Goal: Task Accomplishment & Management: Use online tool/utility

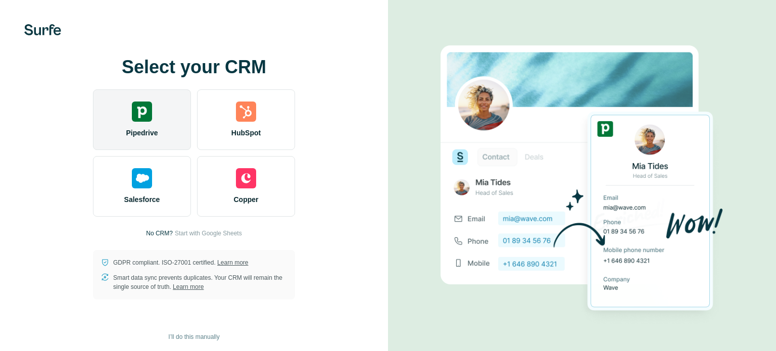
click at [156, 109] on div "Pipedrive" at bounding box center [142, 119] width 98 height 61
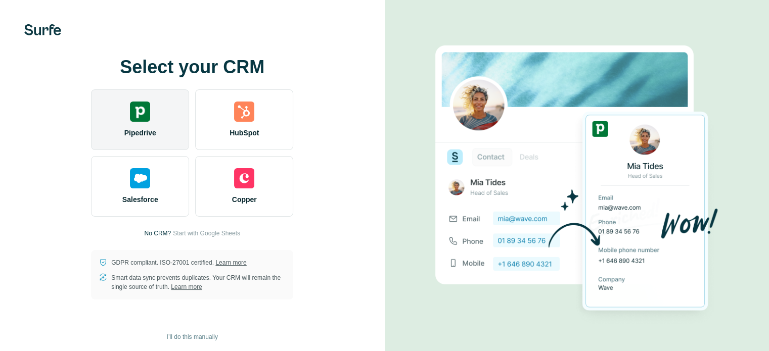
click at [172, 118] on div "Pipedrive" at bounding box center [140, 119] width 98 height 61
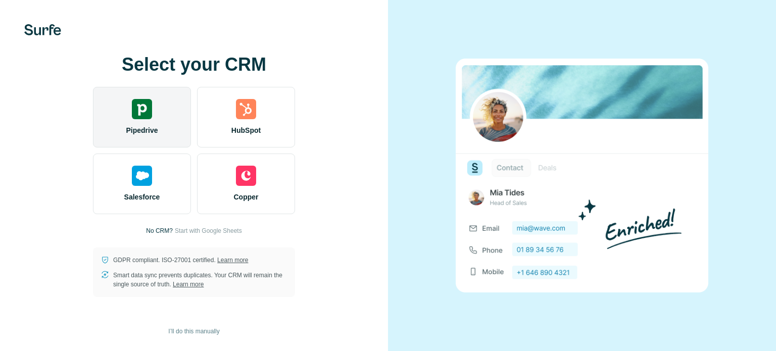
click at [132, 121] on div "Pipedrive" at bounding box center [142, 117] width 98 height 61
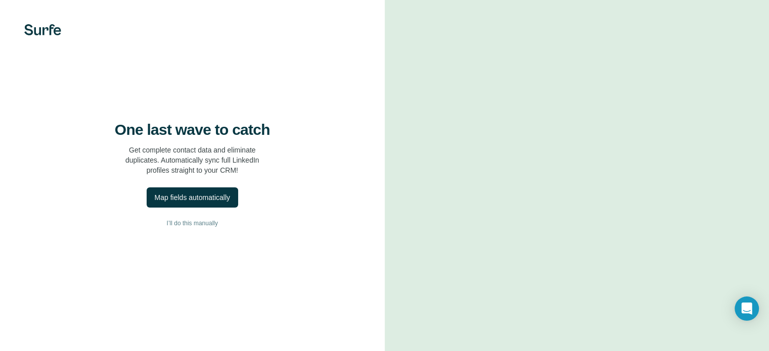
click at [340, 141] on div "One last wave to catch Get complete contact data and eliminate duplicates. Auto…" at bounding box center [192, 175] width 385 height 351
click at [319, 113] on div "One last wave to catch Get complete contact data and eliminate duplicates. Auto…" at bounding box center [192, 175] width 385 height 351
click at [206, 193] on div "Map fields automatically" at bounding box center [192, 198] width 75 height 10
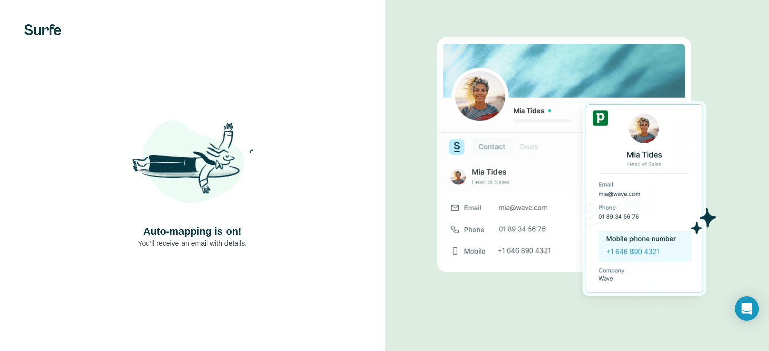
scroll to position [0, 0]
